Goal: Information Seeking & Learning: Learn about a topic

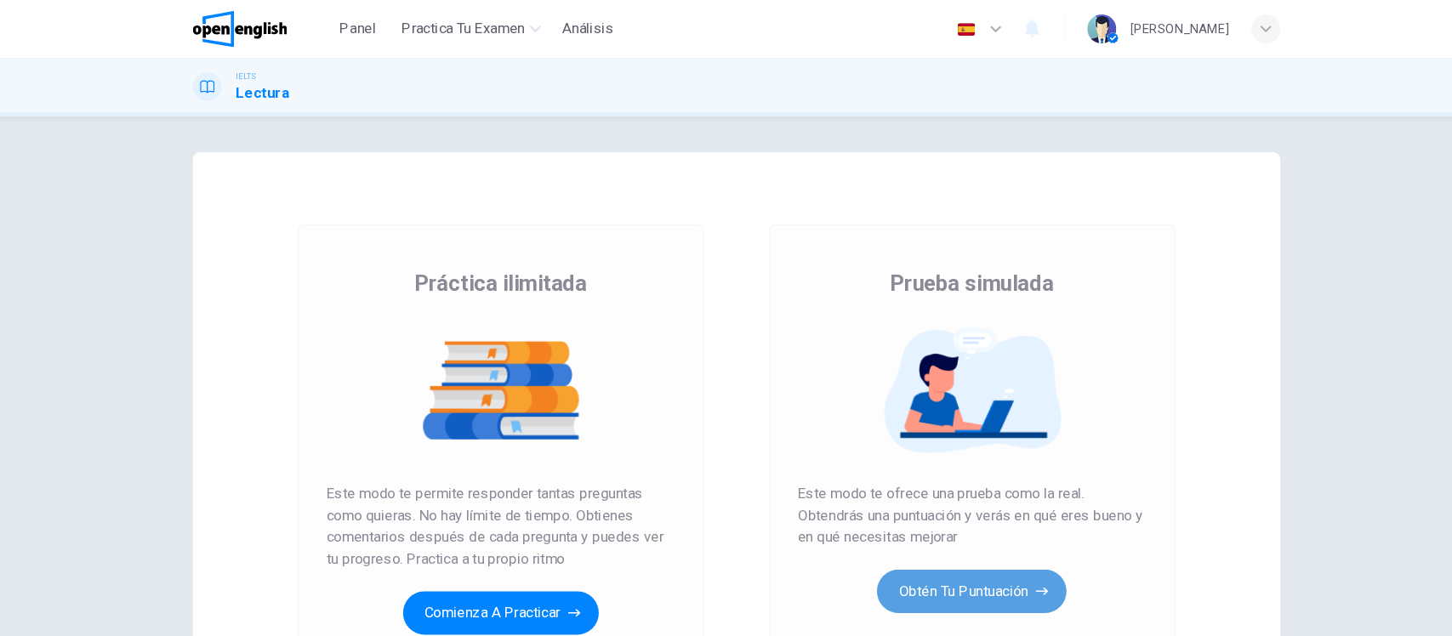
click at [924, 562] on button "Obtén tu puntuación" at bounding box center [947, 555] width 178 height 41
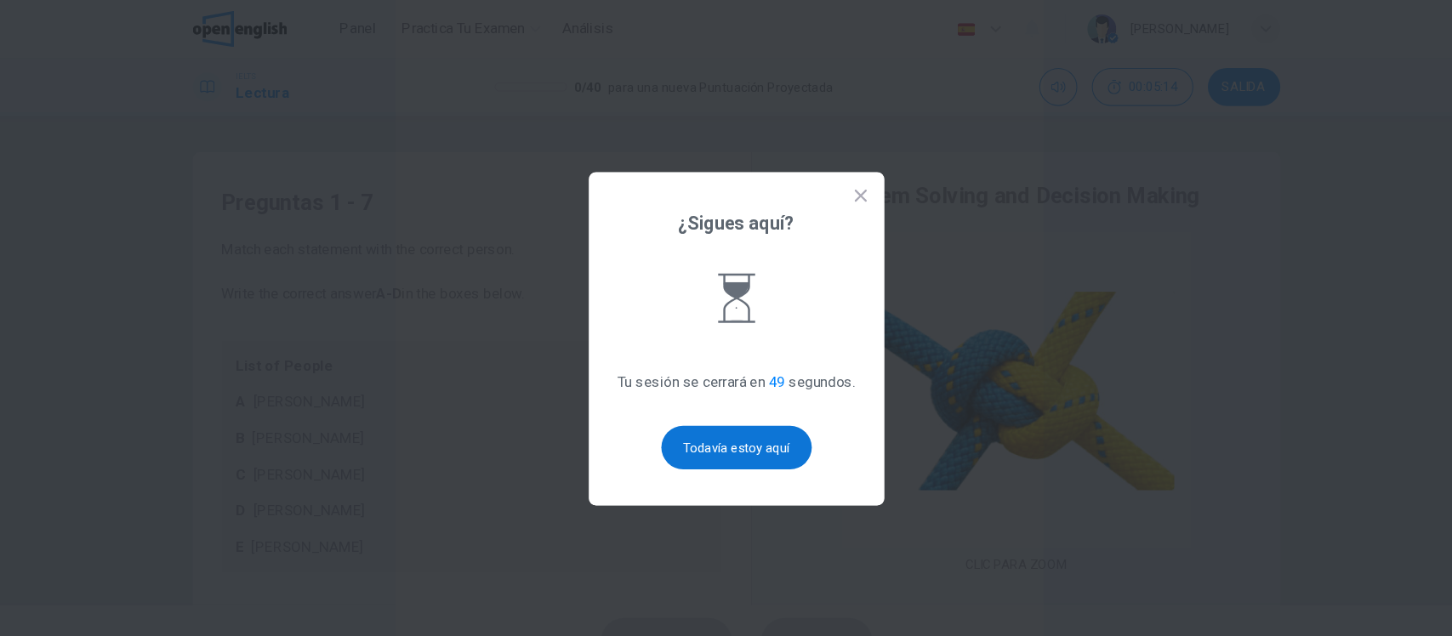
click at [728, 430] on button "Todavía estoy aquí" at bounding box center [726, 420] width 141 height 41
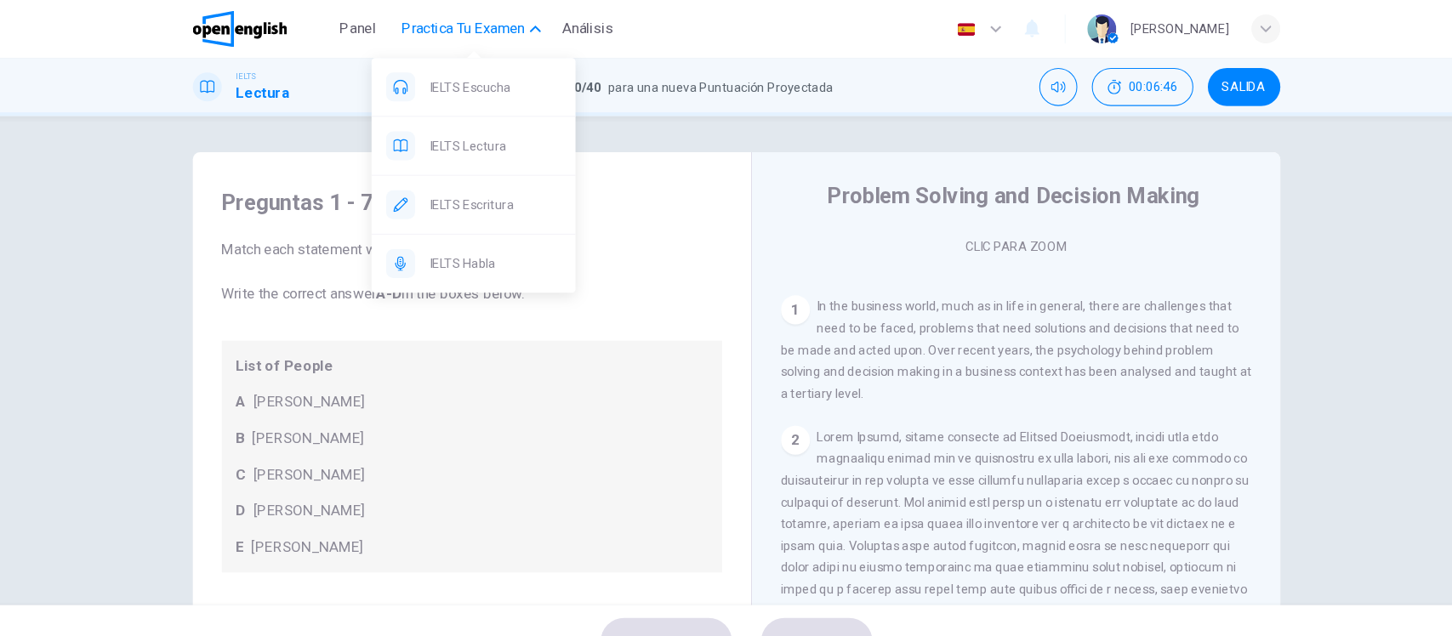
click at [498, 27] on span "Practica tu examen" at bounding box center [470, 27] width 116 height 20
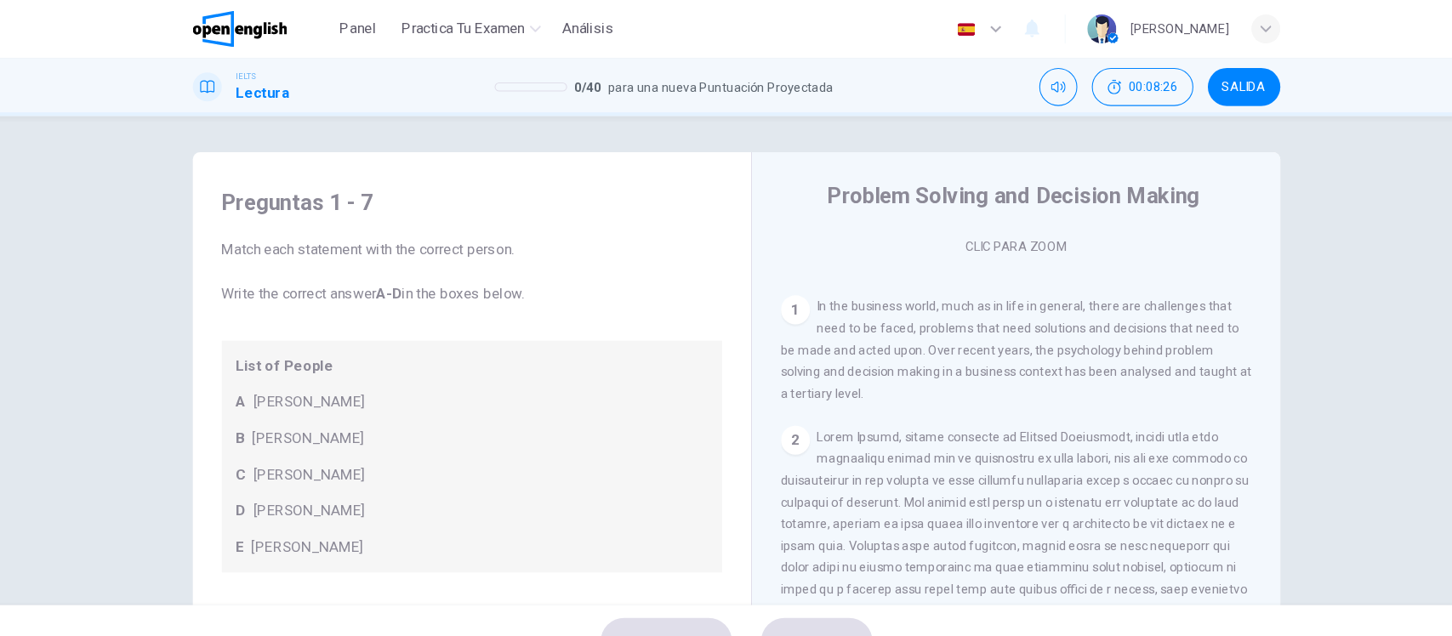
click at [273, 20] on img at bounding box center [260, 27] width 89 height 34
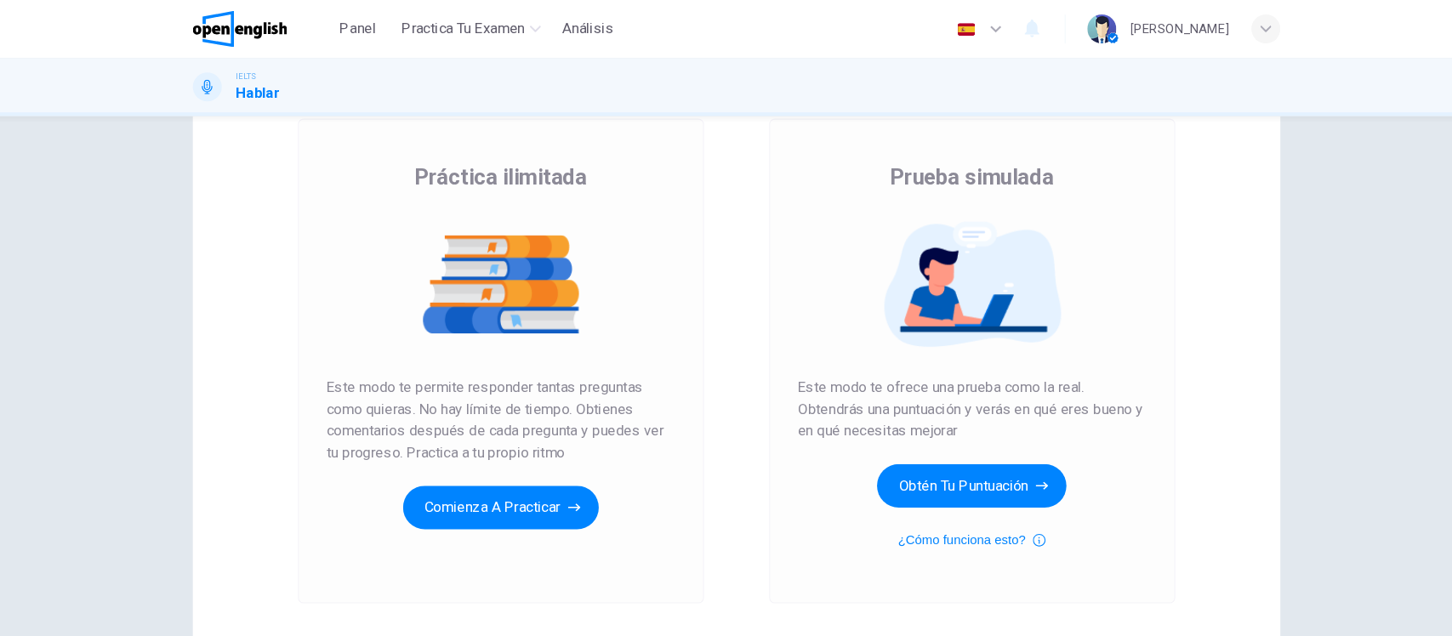
scroll to position [105, 0]
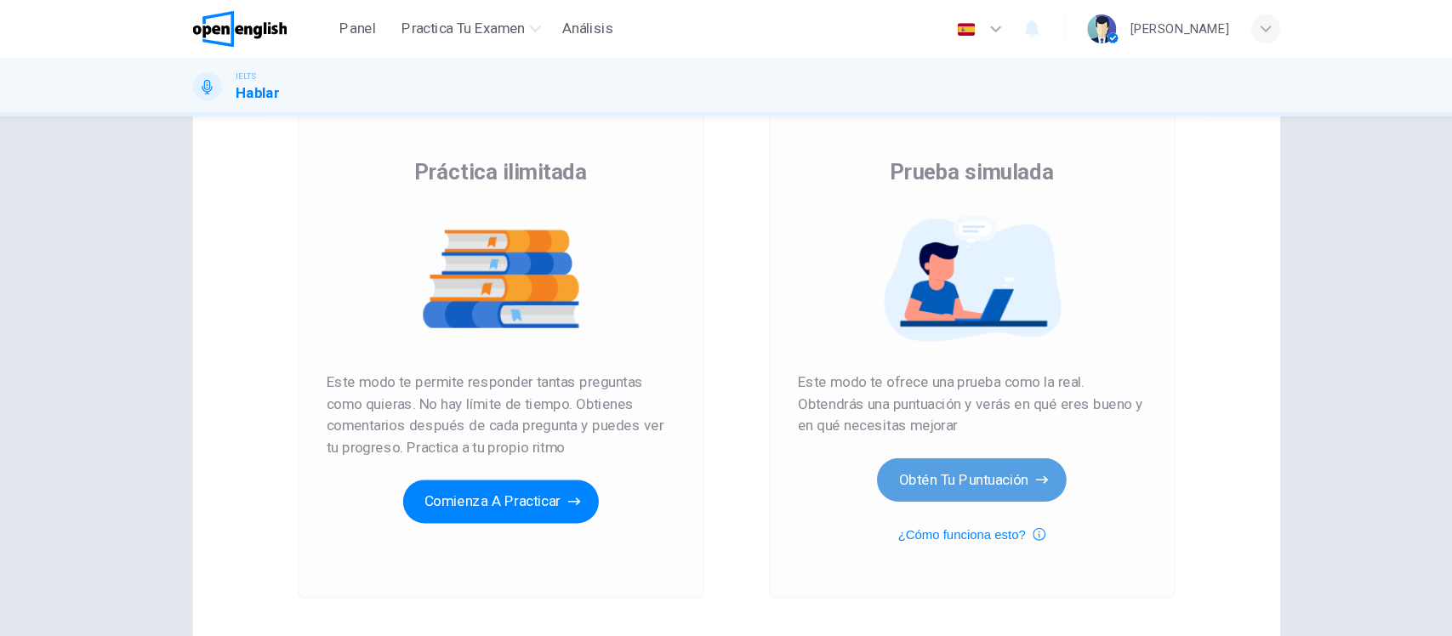
click at [914, 465] on button "Obtén tu puntuación" at bounding box center [947, 450] width 178 height 41
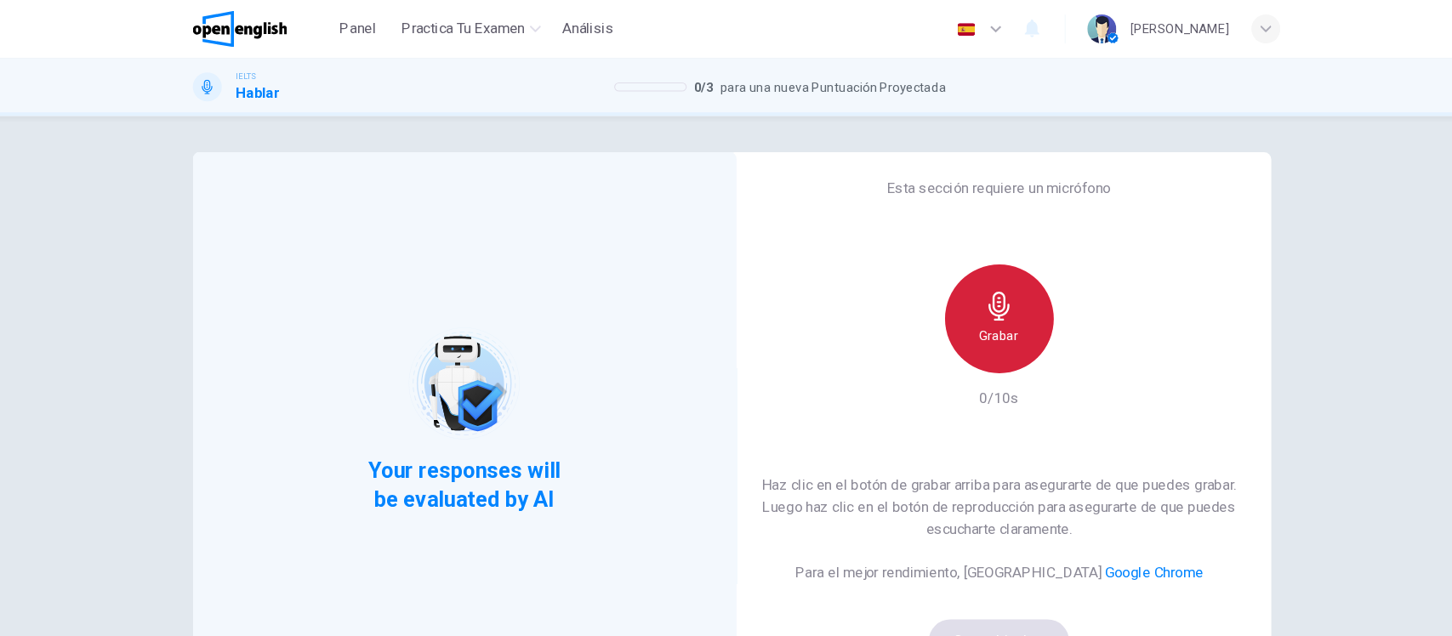
click at [969, 284] on icon "button" at bounding box center [973, 287] width 20 height 27
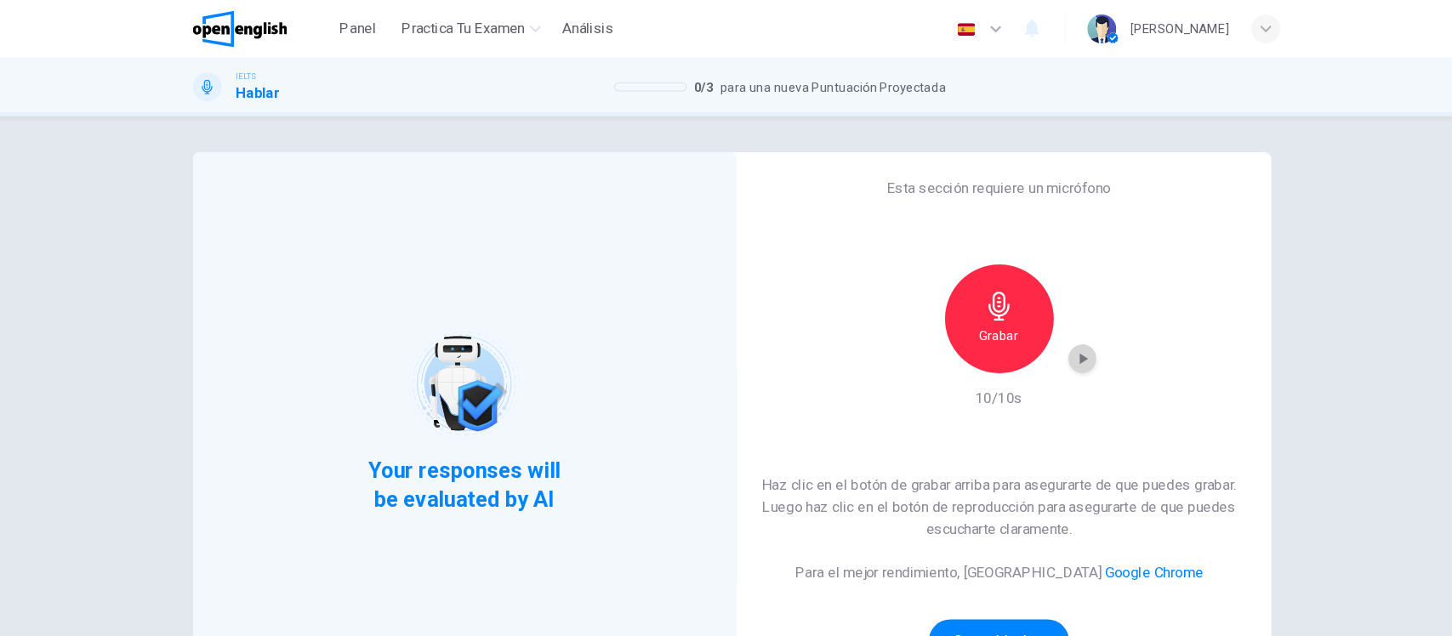
click at [1048, 343] on icon "button" at bounding box center [1051, 336] width 17 height 17
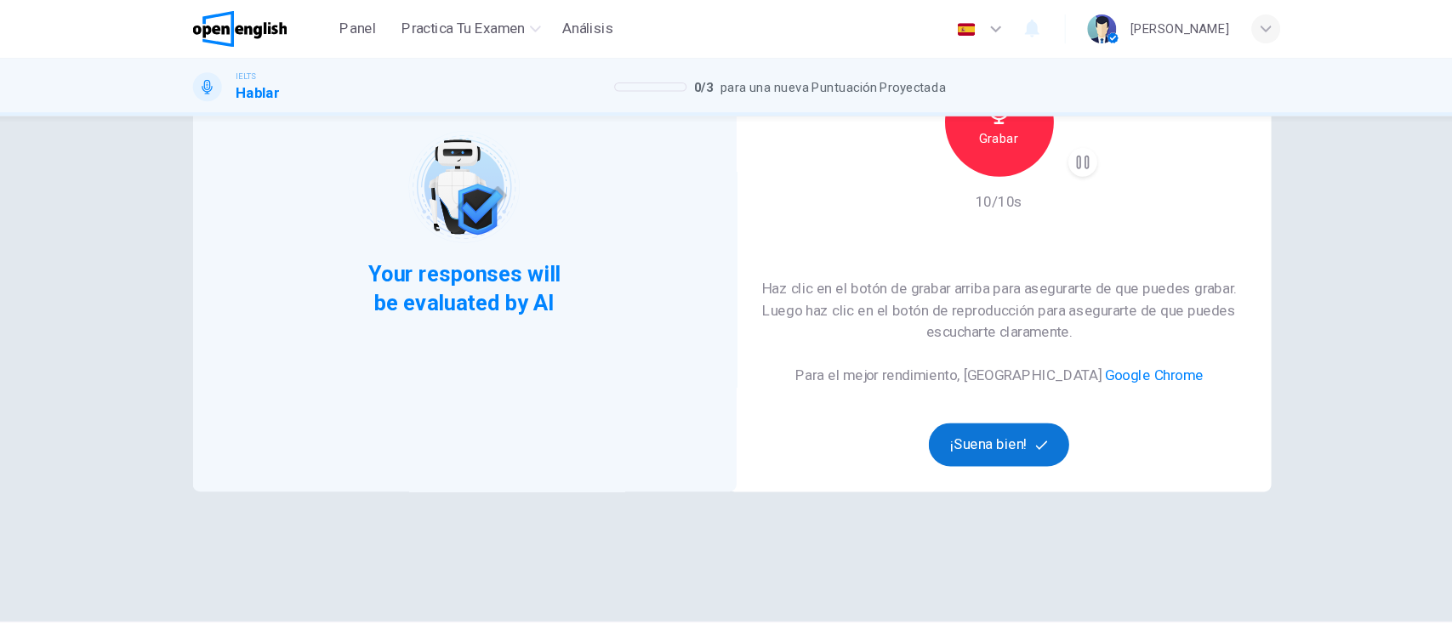
click at [1005, 407] on button "¡Suena bien!" at bounding box center [973, 417] width 133 height 41
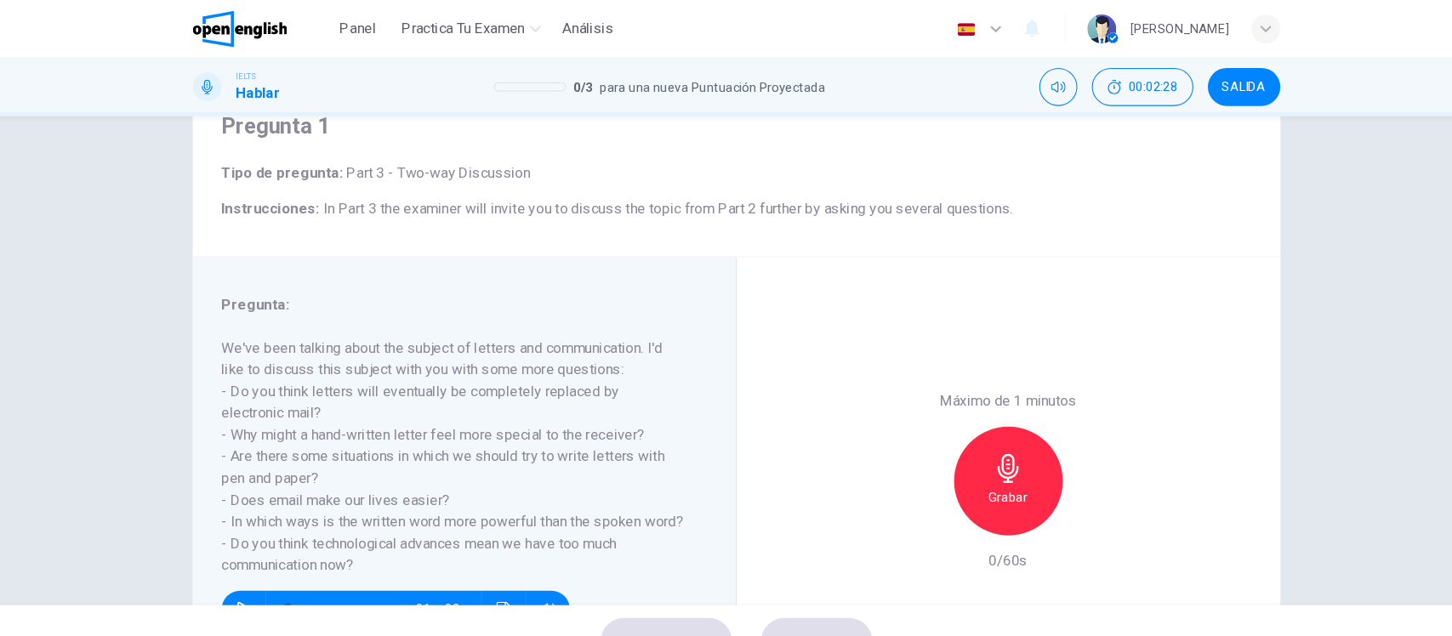
scroll to position [198, 0]
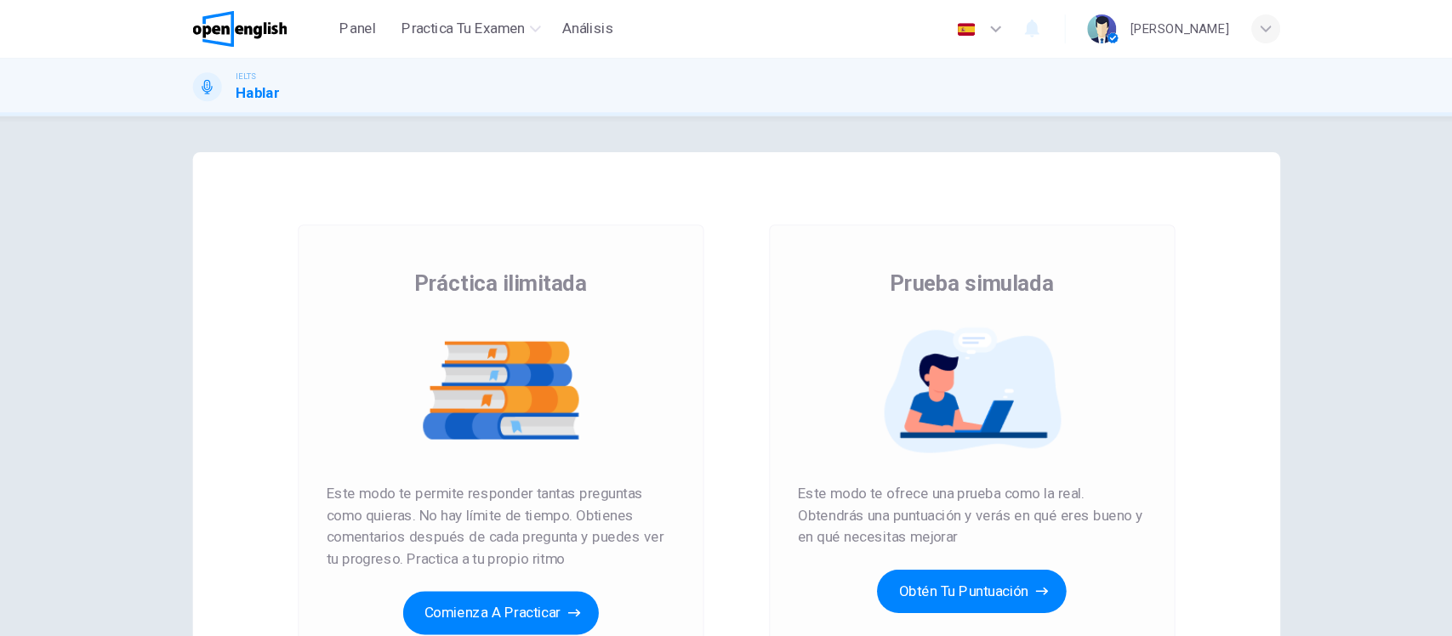
scroll to position [185, 0]
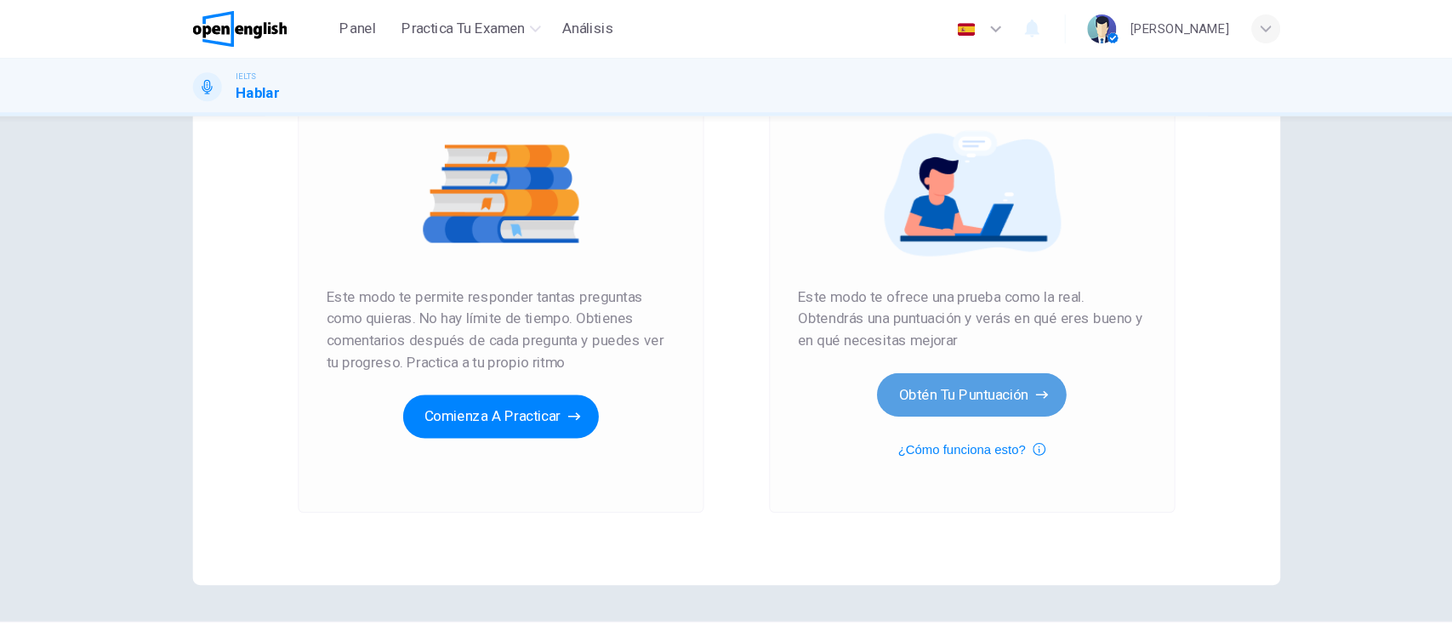
click at [935, 370] on button "Obtén tu puntuación" at bounding box center [947, 370] width 178 height 41
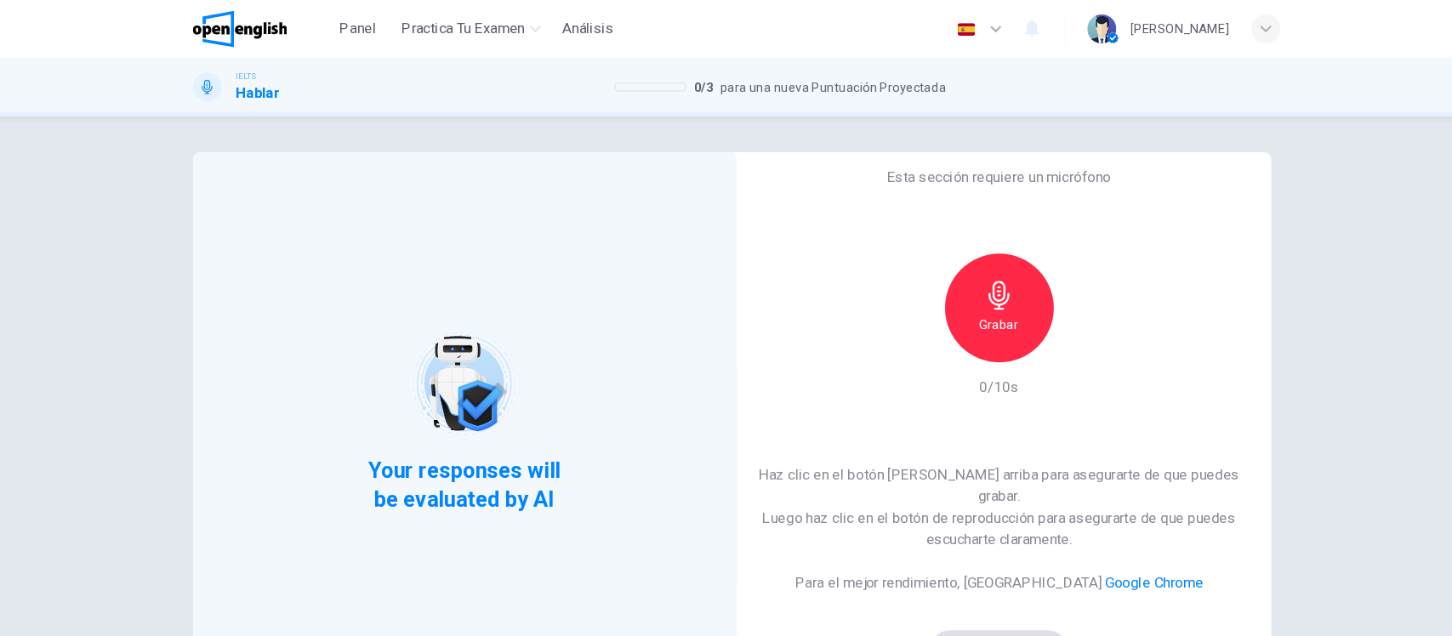
click at [979, 315] on h6 "Grabar" at bounding box center [972, 304] width 37 height 20
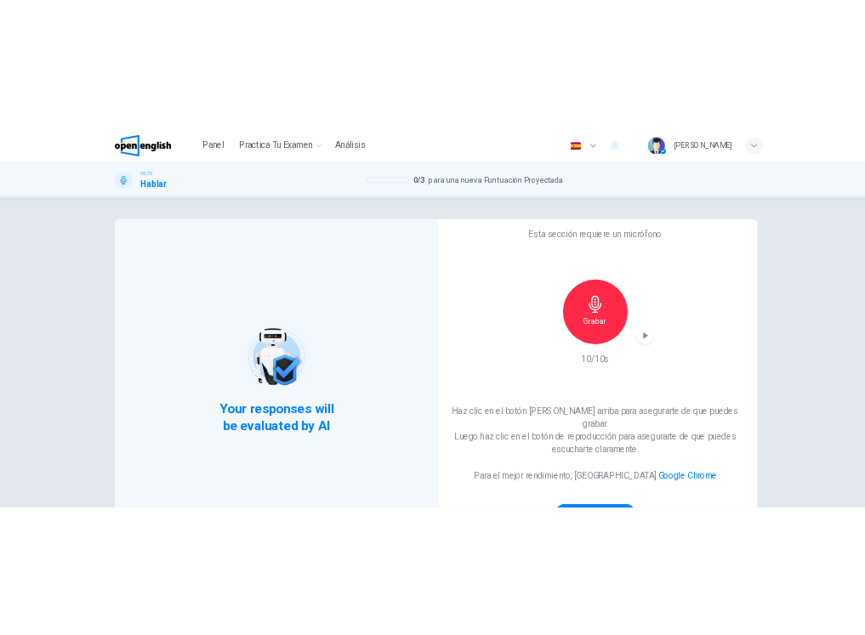
scroll to position [133, 0]
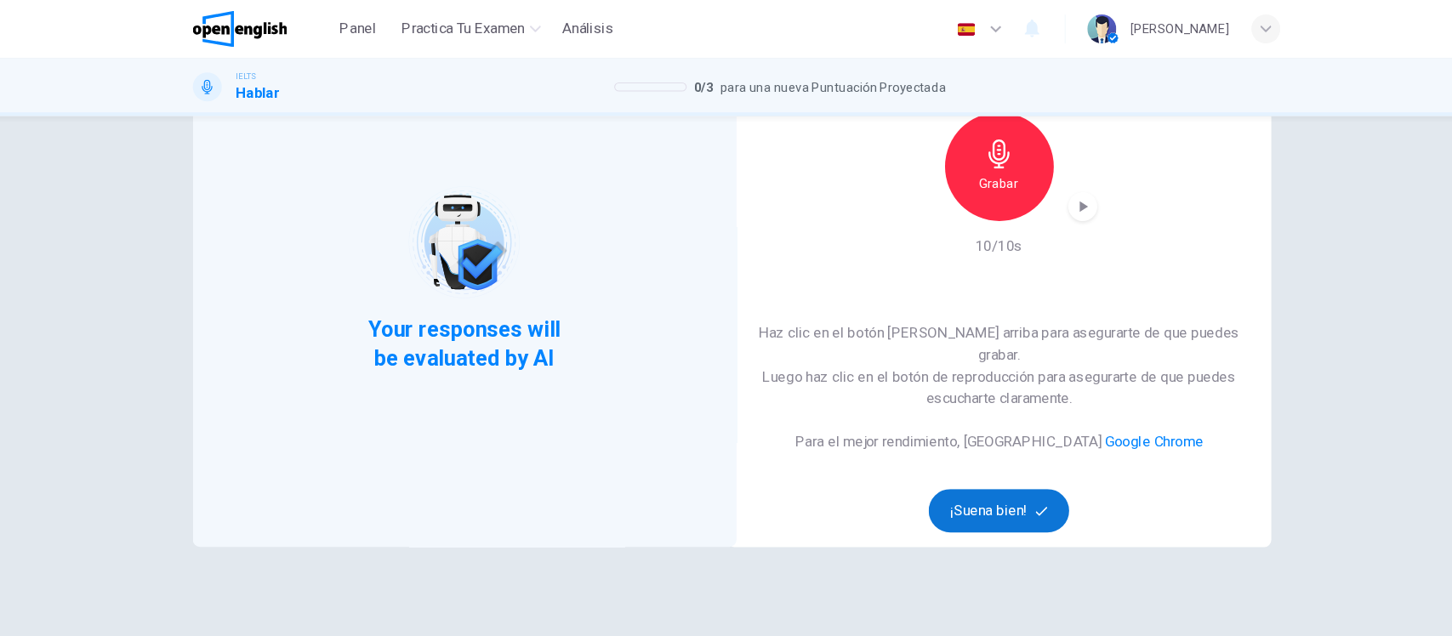
click at [977, 488] on button "¡Suena bien!" at bounding box center [973, 479] width 133 height 41
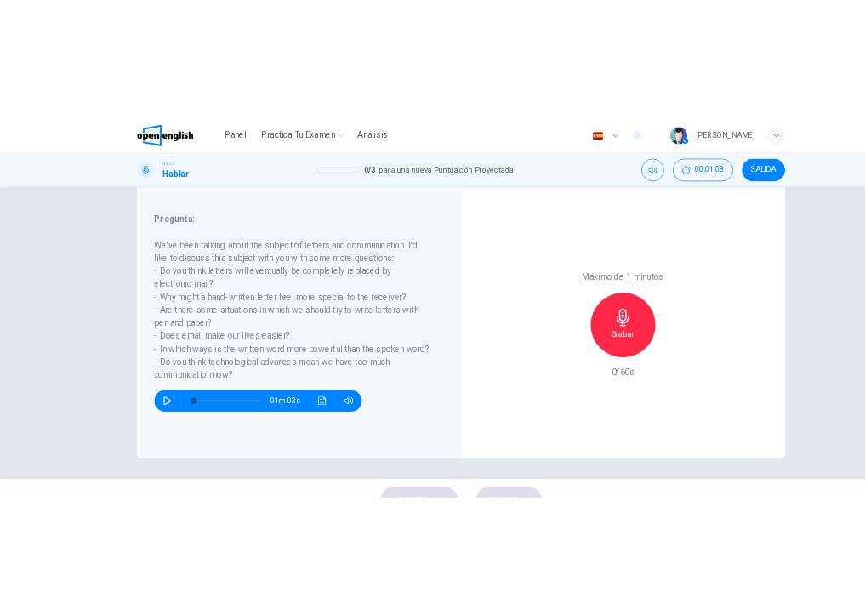
scroll to position [198, 0]
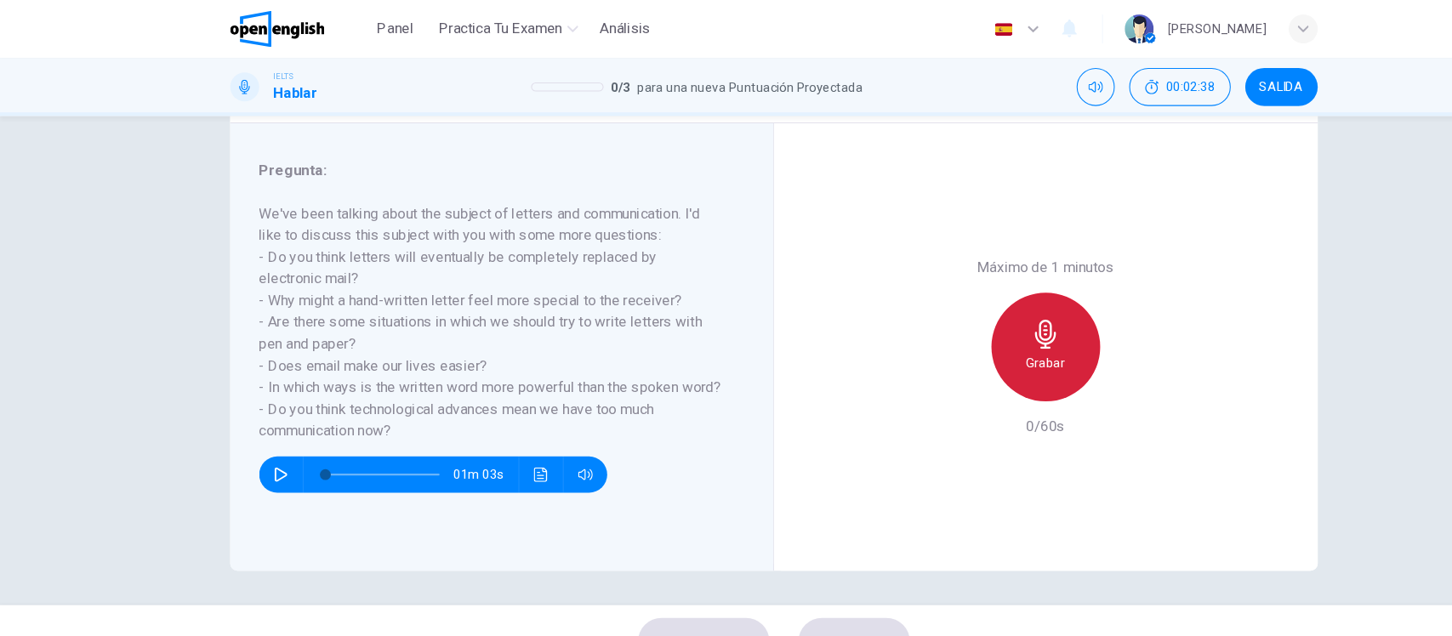
click at [982, 329] on div "Grabar" at bounding box center [982, 326] width 102 height 102
click at [982, 329] on div "Detener" at bounding box center [982, 326] width 102 height 102
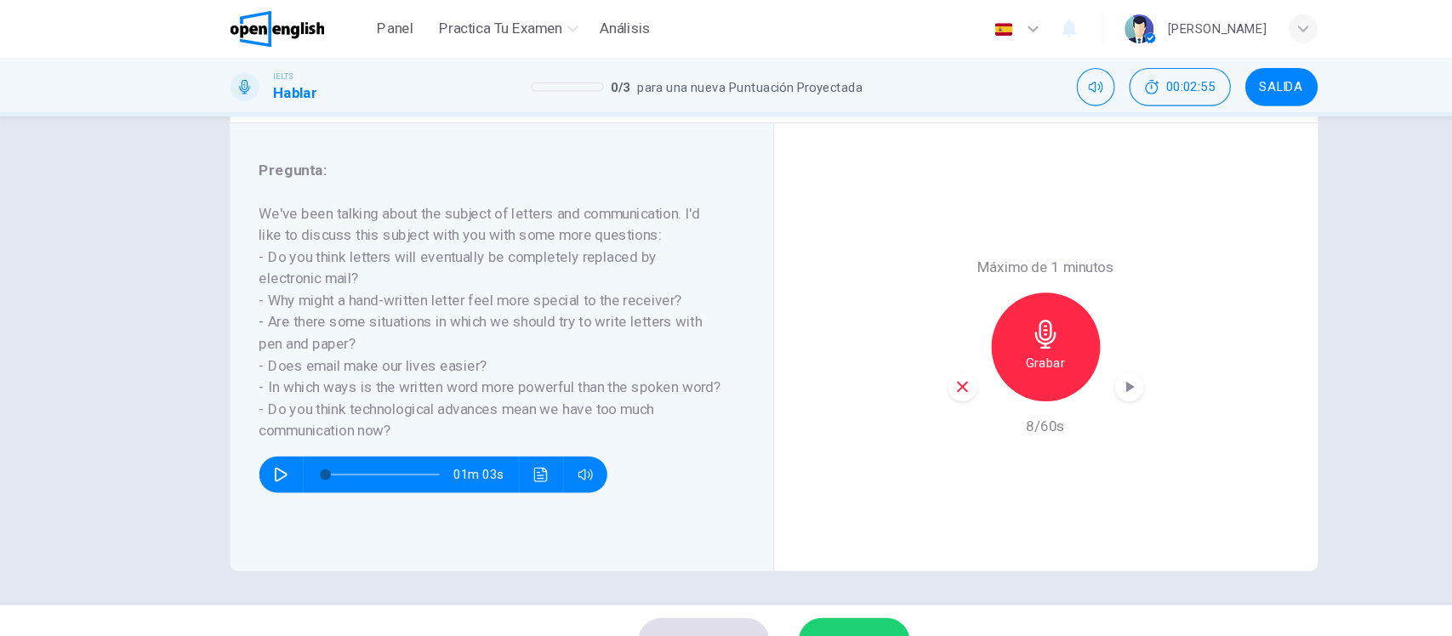
click at [982, 329] on div "Grabar" at bounding box center [982, 326] width 102 height 102
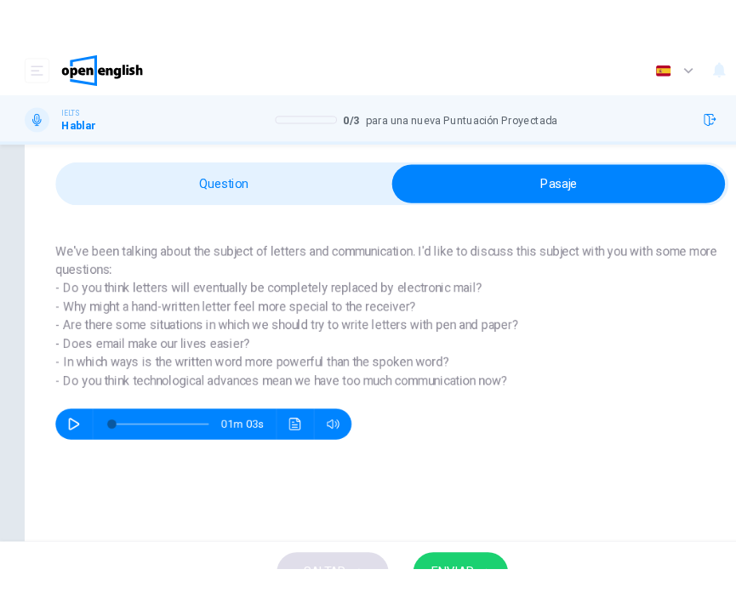
scroll to position [48, 0]
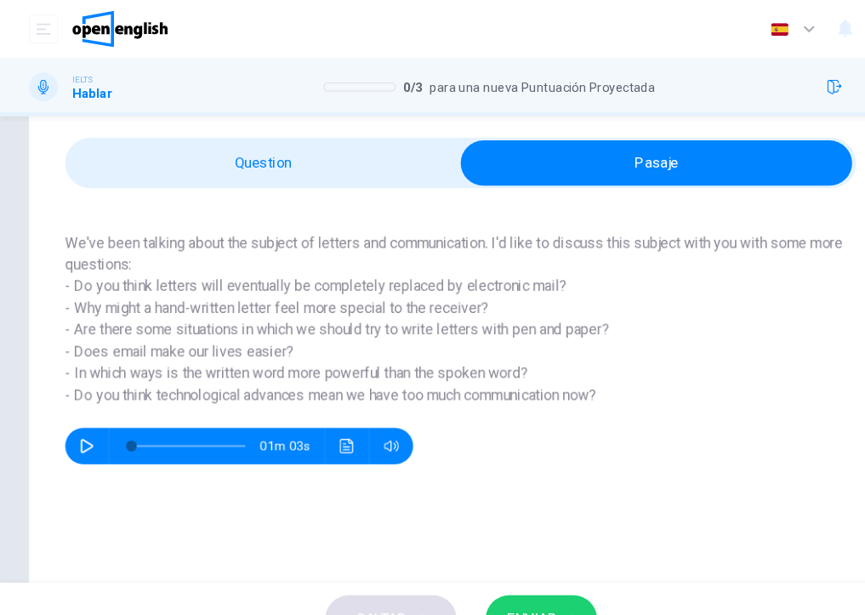
click at [333, 290] on h6 "We've been talking about the subject of letters and communication. I'd like to …" at bounding box center [429, 299] width 736 height 163
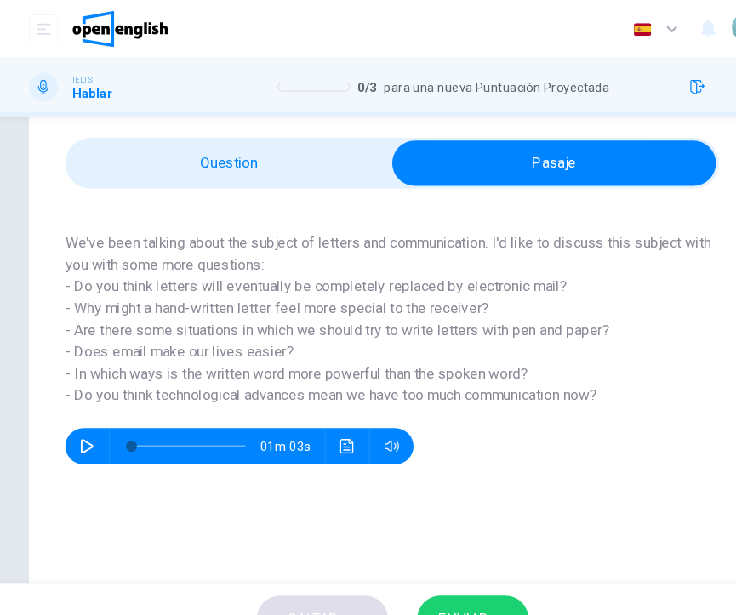
drag, startPoint x: 71, startPoint y: 271, endPoint x: 333, endPoint y: 333, distance: 269.3
click at [333, 333] on h6 "We've been talking about the subject of letters and communication. I'd like to …" at bounding box center [364, 299] width 607 height 163
